Goal: Information Seeking & Learning: Check status

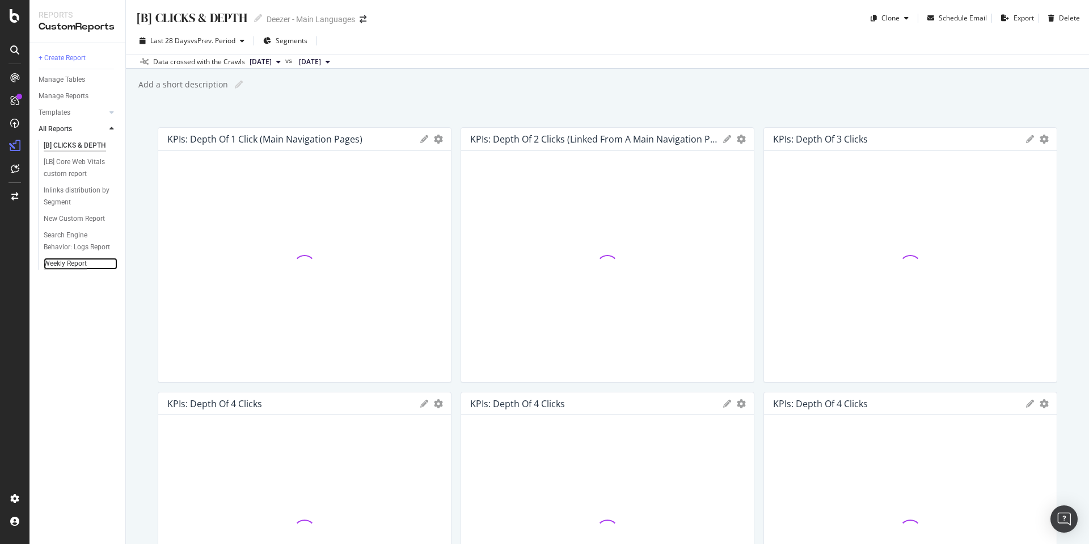
click at [60, 258] on div "Weekly Report" at bounding box center [65, 264] width 43 height 12
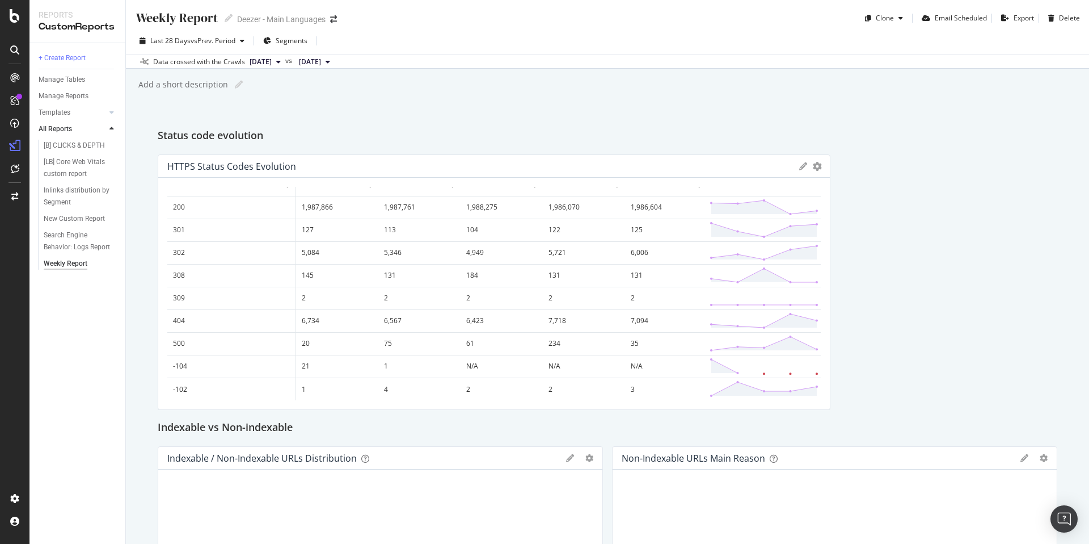
scroll to position [11, 0]
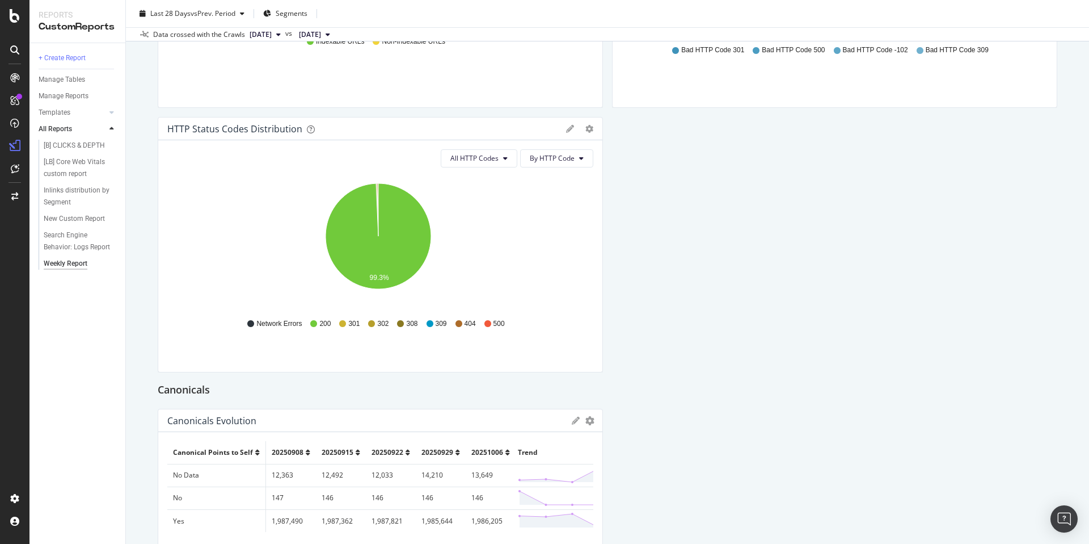
scroll to position [604, 0]
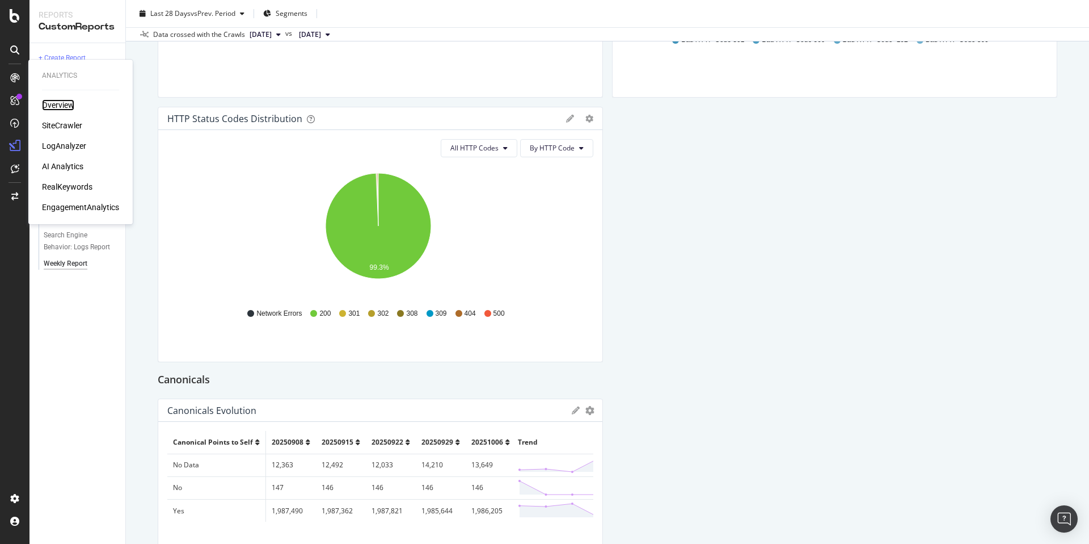
click at [62, 110] on div "Overview" at bounding box center [58, 104] width 32 height 11
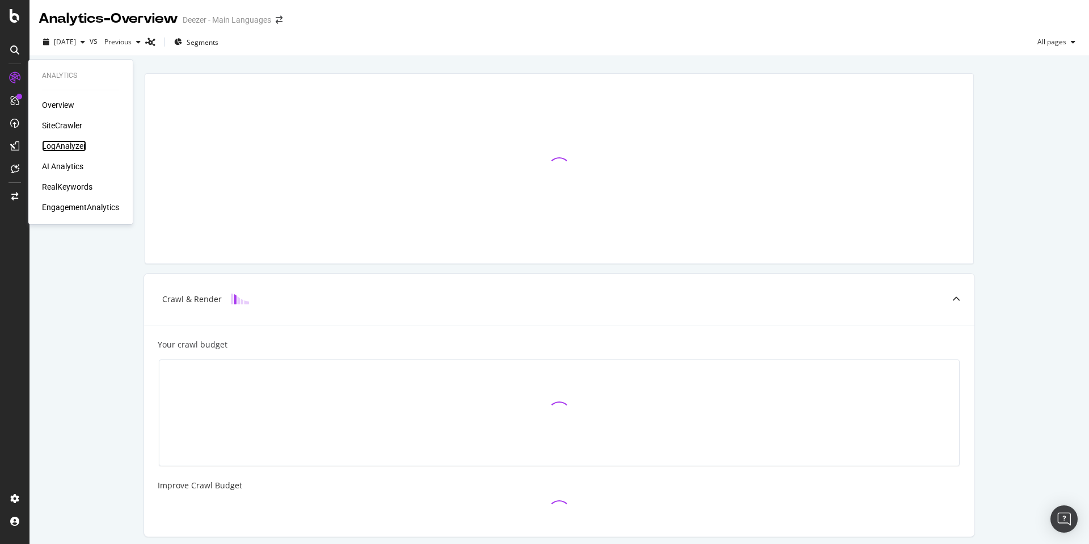
click at [74, 150] on div "LogAnalyzer" at bounding box center [64, 145] width 44 height 11
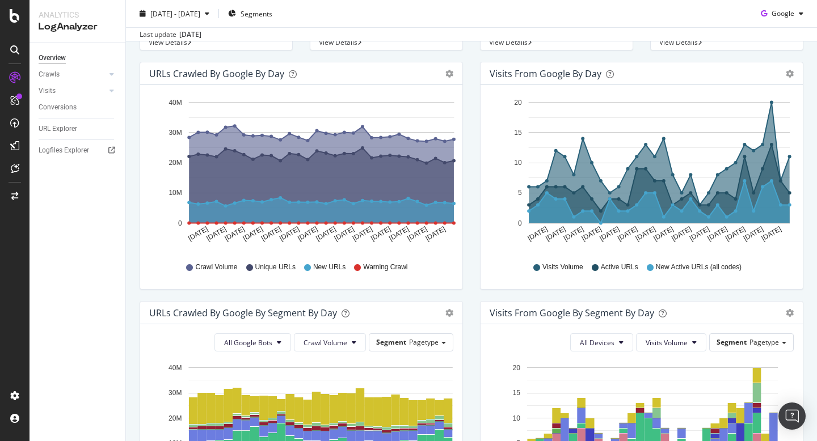
scroll to position [126, 0]
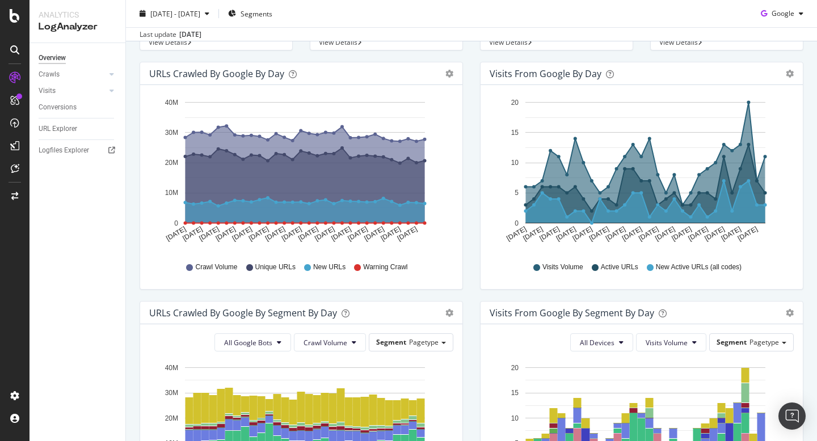
click at [628, 264] on span "Active URLs" at bounding box center [619, 268] width 37 height 10
